Goal: Navigation & Orientation: Find specific page/section

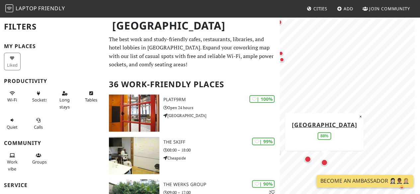
click at [326, 163] on div "Map marker" at bounding box center [324, 163] width 7 height 7
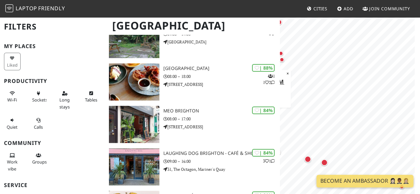
scroll to position [189, 0]
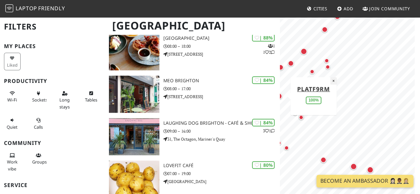
click at [335, 80] on button "×" at bounding box center [334, 80] width 6 height 7
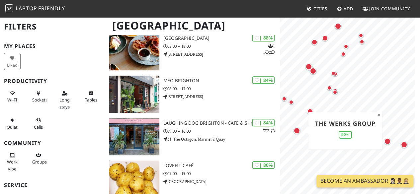
click at [298, 130] on div "Map marker" at bounding box center [297, 131] width 7 height 7
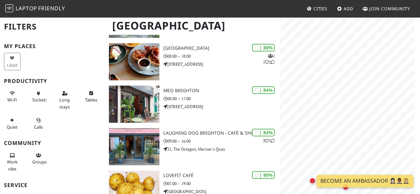
scroll to position [116, 0]
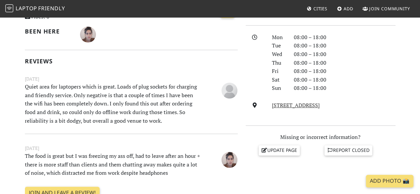
scroll to position [174, 0]
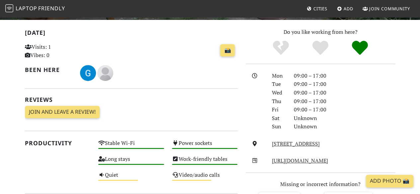
scroll to position [136, 0]
